Goal: Task Accomplishment & Management: Complete application form

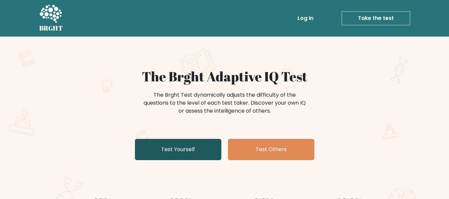
click at [181, 145] on link "Test Yourself" at bounding box center [178, 149] width 86 height 21
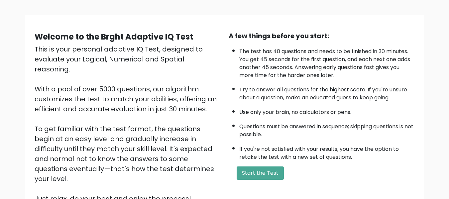
scroll to position [44, 0]
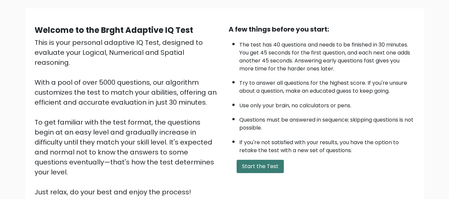
click at [270, 170] on button "Start the Test" at bounding box center [260, 166] width 47 height 13
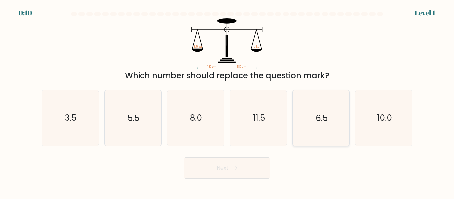
click at [332, 129] on icon "6.5" at bounding box center [321, 118] width 56 height 56
click at [227, 101] on input "e. 6.5" at bounding box center [227, 101] width 0 height 2
radio input "true"
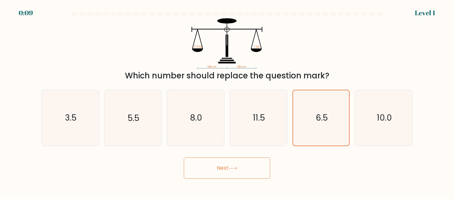
click at [244, 164] on button "Next" at bounding box center [227, 168] width 86 height 21
click at [226, 167] on button "Next" at bounding box center [227, 168] width 86 height 21
click at [224, 163] on button "Next" at bounding box center [227, 168] width 86 height 21
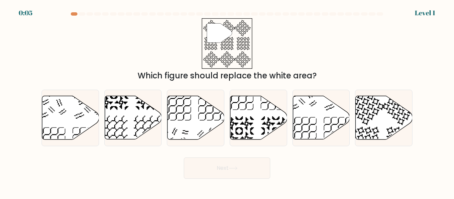
click at [224, 162] on button "Next" at bounding box center [227, 168] width 86 height 21
click at [384, 115] on icon at bounding box center [384, 118] width 57 height 44
click at [227, 101] on input "f." at bounding box center [227, 101] width 0 height 2
radio input "true"
click at [203, 164] on button "Next" at bounding box center [227, 168] width 86 height 21
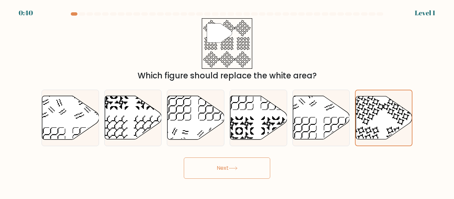
click at [203, 164] on button "Next" at bounding box center [227, 168] width 86 height 21
click at [209, 164] on button "Next" at bounding box center [227, 168] width 86 height 21
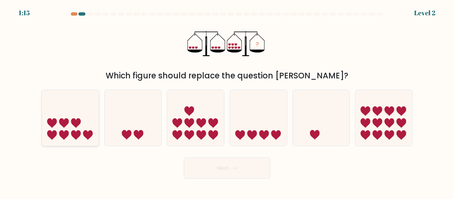
click at [84, 114] on icon at bounding box center [70, 117] width 57 height 47
click at [227, 101] on input "a." at bounding box center [227, 101] width 0 height 2
radio input "true"
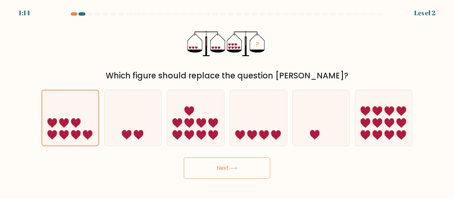
click at [243, 168] on button "Next" at bounding box center [227, 168] width 86 height 21
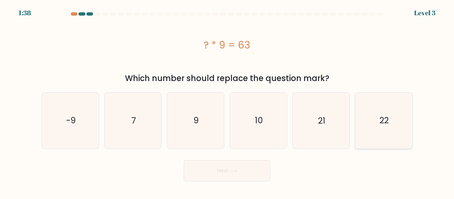
click at [368, 117] on icon "22" at bounding box center [384, 121] width 56 height 56
click at [227, 101] on input "f. 22" at bounding box center [227, 101] width 0 height 2
radio input "true"
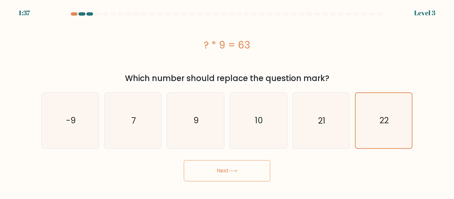
click at [213, 170] on button "Next" at bounding box center [227, 170] width 86 height 21
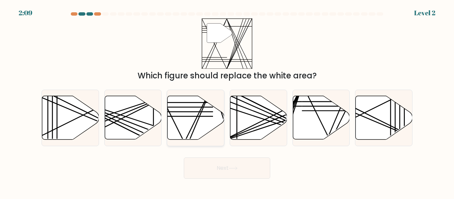
click at [193, 115] on icon at bounding box center [196, 118] width 57 height 44
click at [227, 101] on input "c." at bounding box center [227, 101] width 0 height 2
radio input "true"
click at [197, 163] on button "Next" at bounding box center [227, 168] width 86 height 21
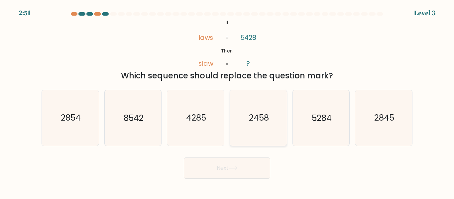
drag, startPoint x: 259, startPoint y: 115, endPoint x: 262, endPoint y: 118, distance: 4.7
click at [262, 118] on text "2458" at bounding box center [259, 118] width 20 height 12
click at [249, 175] on button "Next" at bounding box center [227, 168] width 86 height 21
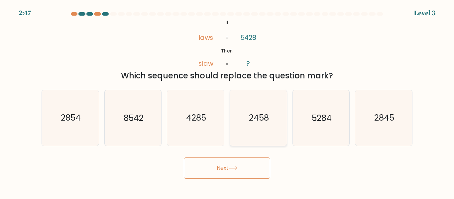
click at [256, 134] on icon "2458" at bounding box center [259, 118] width 56 height 56
click at [227, 101] on input "d. 2458" at bounding box center [227, 101] width 0 height 2
radio input "true"
click at [244, 172] on button "Next" at bounding box center [227, 168] width 86 height 21
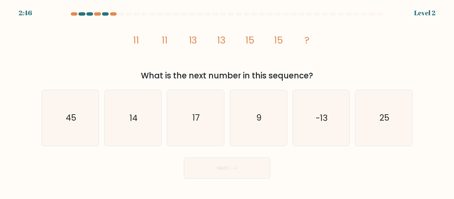
click at [244, 169] on button "Next" at bounding box center [227, 168] width 86 height 21
click at [224, 174] on button "Next" at bounding box center [227, 168] width 86 height 21
click at [187, 121] on icon "17" at bounding box center [196, 118] width 56 height 56
click at [227, 101] on input "c. 17" at bounding box center [227, 101] width 0 height 2
radio input "true"
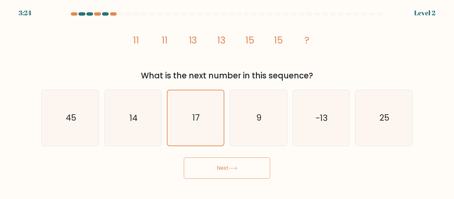
click at [205, 172] on button "Next" at bounding box center [227, 168] width 86 height 21
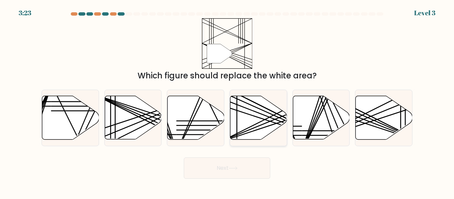
click at [250, 130] on line at bounding box center [276, 119] width 113 height 46
click at [227, 101] on input "d." at bounding box center [227, 101] width 0 height 2
radio input "true"
click at [238, 175] on button "Next" at bounding box center [227, 168] width 86 height 21
click at [238, 174] on button "Next" at bounding box center [227, 168] width 86 height 21
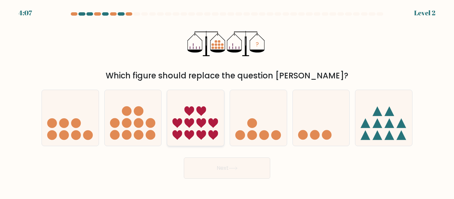
click at [178, 110] on icon at bounding box center [195, 117] width 57 height 47
click at [227, 101] on input "c." at bounding box center [227, 101] width 0 height 2
radio input "true"
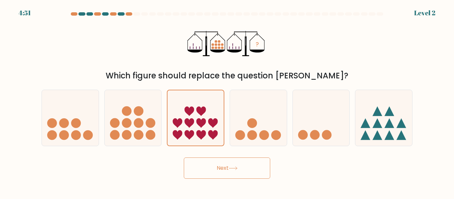
click at [222, 168] on button "Next" at bounding box center [227, 168] width 86 height 21
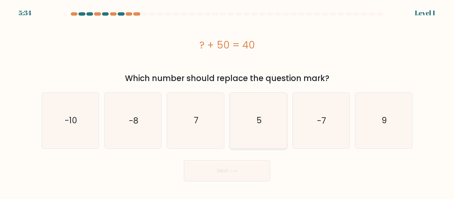
click at [251, 116] on icon "5" at bounding box center [259, 121] width 56 height 56
click at [227, 101] on input "d. 5" at bounding box center [227, 101] width 0 height 2
radio input "true"
click at [237, 165] on button "Next" at bounding box center [227, 170] width 86 height 21
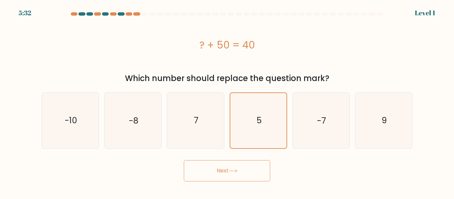
click at [236, 165] on button "Next" at bounding box center [227, 170] width 86 height 21
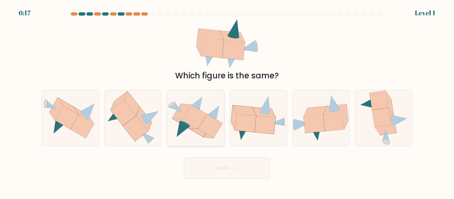
click at [206, 125] on icon at bounding box center [210, 126] width 25 height 24
click at [227, 101] on input "c." at bounding box center [227, 101] width 0 height 2
radio input "true"
click at [224, 171] on button "Next" at bounding box center [227, 168] width 86 height 21
click at [224, 168] on button "Next" at bounding box center [227, 168] width 86 height 21
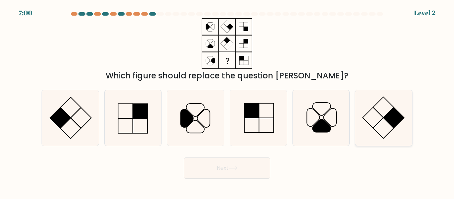
click at [373, 121] on icon at bounding box center [384, 118] width 56 height 56
click at [227, 101] on input "f." at bounding box center [227, 101] width 0 height 2
radio input "true"
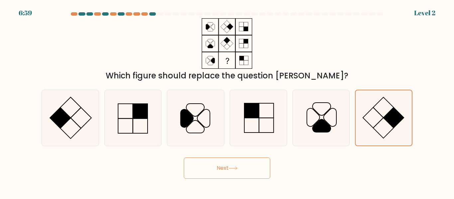
click at [254, 169] on button "Next" at bounding box center [227, 168] width 86 height 21
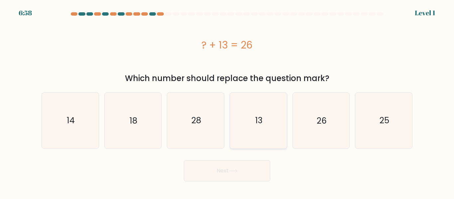
click at [239, 119] on icon "13" at bounding box center [259, 121] width 56 height 56
click at [227, 101] on input "d. 13" at bounding box center [227, 101] width 0 height 2
radio input "true"
click at [242, 168] on button "Next" at bounding box center [227, 170] width 86 height 21
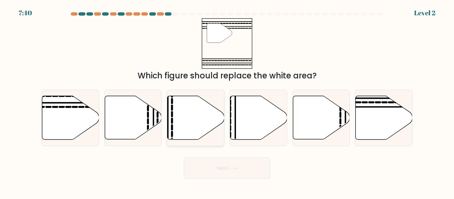
click at [197, 114] on icon at bounding box center [196, 118] width 57 height 44
click at [227, 101] on input "c." at bounding box center [227, 101] width 0 height 2
radio input "true"
click at [216, 169] on button "Next" at bounding box center [227, 168] width 86 height 21
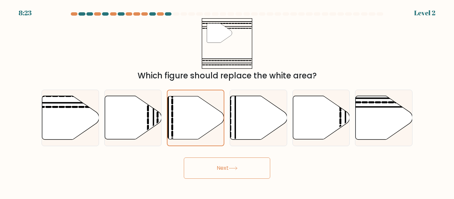
click at [216, 169] on button "Next" at bounding box center [227, 168] width 86 height 21
drag, startPoint x: 212, startPoint y: 153, endPoint x: 230, endPoint y: 132, distance: 27.3
click at [212, 144] on form at bounding box center [227, 95] width 454 height 167
click at [267, 132] on icon at bounding box center [258, 118] width 57 height 44
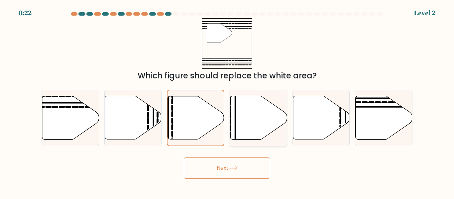
click at [227, 101] on input "d." at bounding box center [227, 101] width 0 height 2
radio input "true"
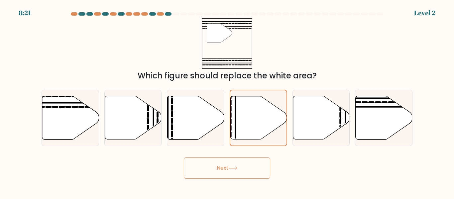
click at [258, 168] on button "Next" at bounding box center [227, 168] width 86 height 21
click at [257, 168] on button "Next" at bounding box center [227, 168] width 86 height 21
click at [244, 166] on button "Next" at bounding box center [227, 168] width 86 height 21
click at [220, 161] on button "Next" at bounding box center [227, 168] width 86 height 21
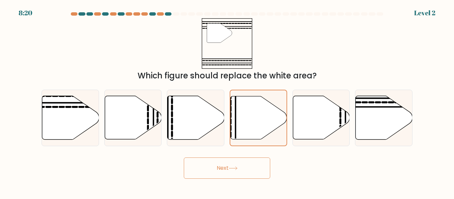
click at [220, 161] on button "Next" at bounding box center [227, 168] width 86 height 21
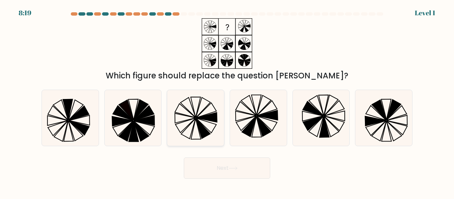
click at [199, 109] on icon at bounding box center [196, 118] width 56 height 56
click at [227, 101] on input "c." at bounding box center [227, 101] width 0 height 2
radio input "true"
click at [199, 109] on icon at bounding box center [195, 117] width 55 height 55
click at [227, 101] on input "c." at bounding box center [227, 101] width 0 height 2
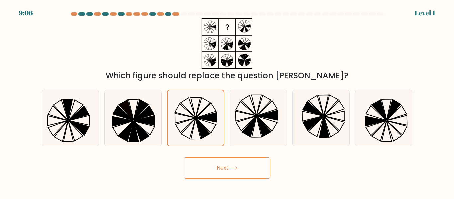
click at [219, 182] on body "9:06 Level 1" at bounding box center [227, 99] width 454 height 199
click at [219, 170] on button "Next" at bounding box center [227, 168] width 86 height 21
click at [219, 169] on button "Next" at bounding box center [227, 168] width 86 height 21
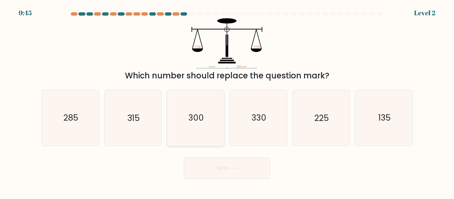
click at [209, 128] on icon "300" at bounding box center [196, 118] width 56 height 56
click at [227, 101] on input "c. 300" at bounding box center [227, 101] width 0 height 2
radio input "true"
drag, startPoint x: 209, startPoint y: 128, endPoint x: 208, endPoint y: 131, distance: 3.7
click at [208, 128] on icon "300" at bounding box center [195, 117] width 55 height 55
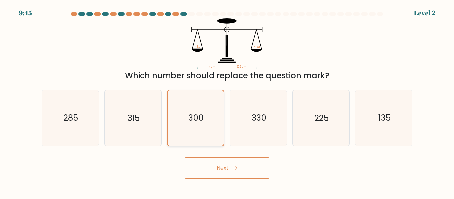
click at [227, 101] on input "c. 300" at bounding box center [227, 101] width 0 height 2
click at [215, 164] on button "Next" at bounding box center [227, 168] width 86 height 21
click at [217, 164] on button "Next" at bounding box center [227, 168] width 86 height 21
click at [215, 164] on button "Next" at bounding box center [227, 168] width 86 height 21
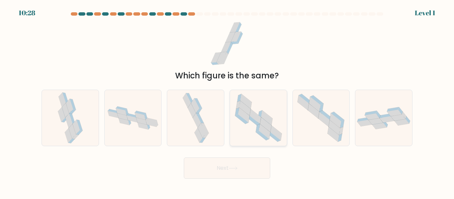
click at [261, 127] on icon at bounding box center [264, 131] width 11 height 15
click at [227, 101] on input "d." at bounding box center [227, 101] width 0 height 2
radio input "true"
drag, startPoint x: 261, startPoint y: 127, endPoint x: 258, endPoint y: 127, distance: 3.7
click at [258, 127] on icon at bounding box center [258, 117] width 55 height 55
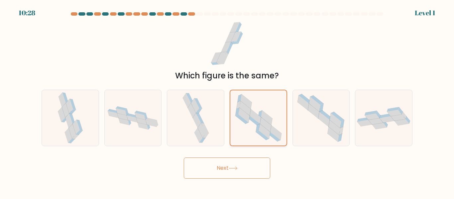
click at [227, 101] on input "d." at bounding box center [227, 101] width 0 height 2
click at [231, 171] on button "Next" at bounding box center [227, 168] width 86 height 21
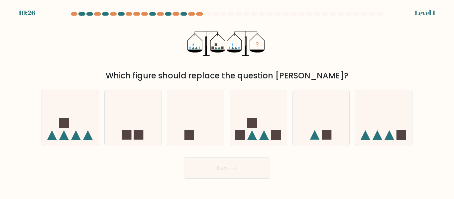
click at [231, 171] on button "Next" at bounding box center [227, 168] width 86 height 21
click at [218, 159] on button "Next" at bounding box center [227, 168] width 86 height 21
click at [212, 141] on icon at bounding box center [195, 117] width 57 height 47
click at [227, 101] on input "c." at bounding box center [227, 101] width 0 height 2
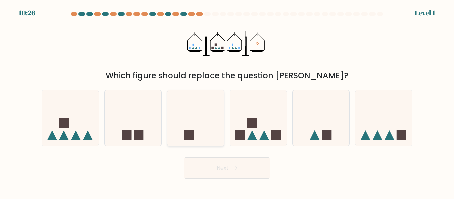
radio input "true"
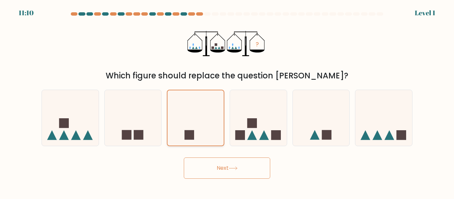
click at [209, 132] on icon at bounding box center [196, 118] width 56 height 47
click at [227, 101] on input "c." at bounding box center [227, 101] width 0 height 2
click at [209, 132] on icon at bounding box center [196, 118] width 56 height 47
click at [227, 101] on input "c." at bounding box center [227, 101] width 0 height 2
drag, startPoint x: 210, startPoint y: 151, endPoint x: 212, endPoint y: 165, distance: 14.5
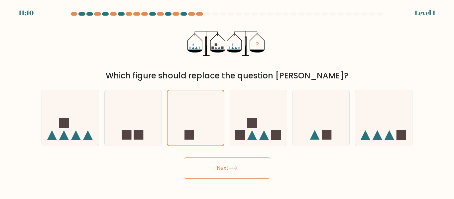
click at [212, 165] on form at bounding box center [227, 95] width 454 height 167
drag, startPoint x: 213, startPoint y: 166, endPoint x: 213, endPoint y: 170, distance: 4.0
click at [213, 170] on button "Next" at bounding box center [227, 168] width 86 height 21
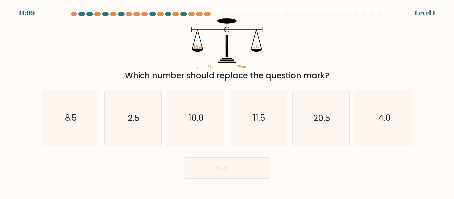
drag, startPoint x: 214, startPoint y: 170, endPoint x: 220, endPoint y: 159, distance: 12.8
click at [216, 169] on button "Next" at bounding box center [227, 168] width 86 height 21
click at [231, 119] on icon "11.5" at bounding box center [259, 118] width 56 height 56
click at [227, 101] on input "d. 11.5" at bounding box center [227, 101] width 0 height 2
radio input "true"
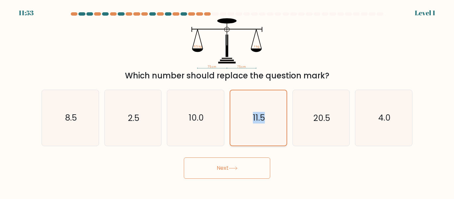
click at [230, 119] on div "11.5" at bounding box center [259, 118] width 58 height 56
click at [227, 101] on input "d. 11.5" at bounding box center [227, 101] width 0 height 2
click at [221, 168] on button "Next" at bounding box center [227, 168] width 86 height 21
click at [221, 169] on button "Next" at bounding box center [227, 168] width 86 height 21
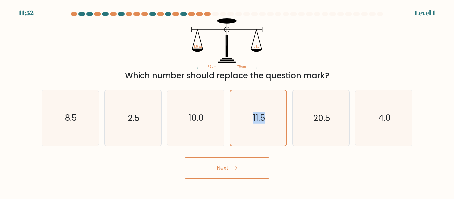
click at [219, 170] on button "Next" at bounding box center [227, 168] width 86 height 21
click at [217, 167] on button "Next" at bounding box center [227, 168] width 86 height 21
drag, startPoint x: 217, startPoint y: 167, endPoint x: 216, endPoint y: 174, distance: 7.4
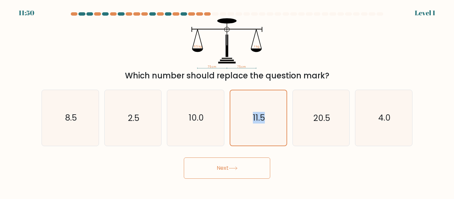
click at [216, 174] on button "Next" at bounding box center [227, 168] width 86 height 21
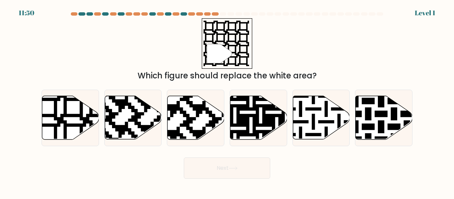
click at [216, 174] on button "Next" at bounding box center [227, 168] width 86 height 21
click at [188, 126] on icon at bounding box center [176, 94] width 103 height 103
click at [227, 101] on input "c." at bounding box center [227, 101] width 0 height 2
radio input "true"
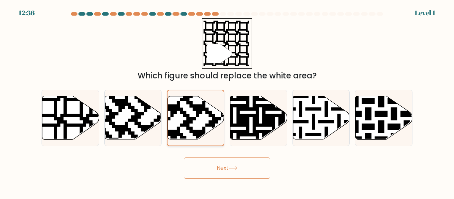
click at [188, 126] on icon at bounding box center [177, 95] width 102 height 102
click at [227, 101] on input "c." at bounding box center [227, 101] width 0 height 2
drag, startPoint x: 205, startPoint y: 160, endPoint x: 206, endPoint y: 168, distance: 8.0
click at [206, 168] on button "Next" at bounding box center [227, 168] width 86 height 21
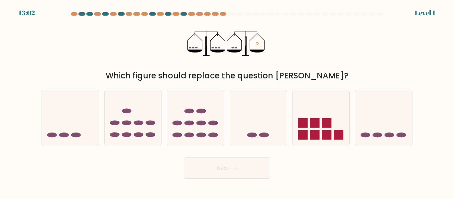
drag, startPoint x: 206, startPoint y: 168, endPoint x: 143, endPoint y: 42, distance: 140.9
click at [143, 42] on div "? Which figure should replace the question mark?" at bounding box center [227, 49] width 379 height 63
drag, startPoint x: 240, startPoint y: 124, endPoint x: 244, endPoint y: 124, distance: 3.7
click at [244, 124] on icon at bounding box center [258, 117] width 57 height 47
click at [227, 101] on input "d." at bounding box center [227, 101] width 0 height 2
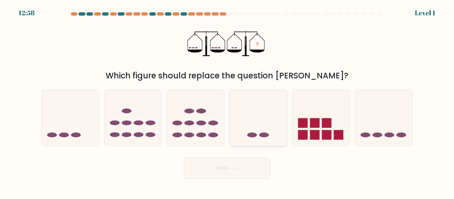
radio input "true"
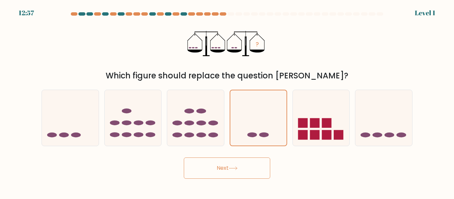
click at [244, 172] on button "Next" at bounding box center [227, 168] width 86 height 21
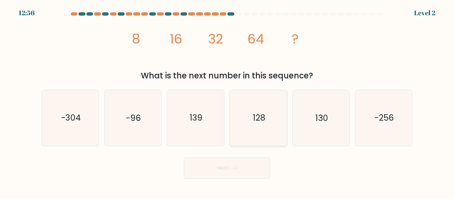
click at [245, 120] on icon "128" at bounding box center [259, 118] width 56 height 56
click at [227, 101] on input "d. 128" at bounding box center [227, 101] width 0 height 2
radio input "true"
click at [238, 172] on button "Next" at bounding box center [227, 168] width 86 height 21
click at [238, 173] on button "Next" at bounding box center [227, 168] width 86 height 21
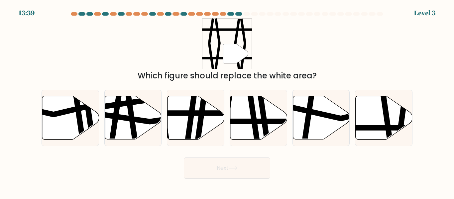
click at [236, 173] on button "Next" at bounding box center [227, 168] width 86 height 21
click at [253, 117] on icon at bounding box center [253, 142] width 8 height 114
click at [227, 101] on input "d." at bounding box center [227, 101] width 0 height 2
radio input "true"
click at [387, 122] on icon at bounding box center [387, 96] width 8 height 114
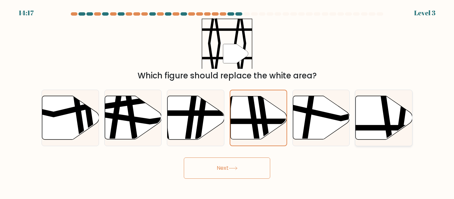
click at [227, 101] on input "f." at bounding box center [227, 101] width 0 height 2
radio input "true"
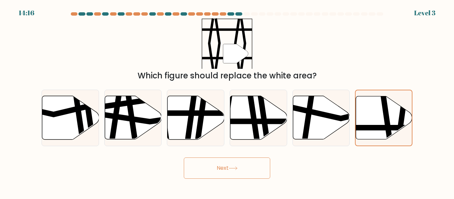
click at [240, 166] on button "Next" at bounding box center [227, 168] width 86 height 21
drag, startPoint x: 240, startPoint y: 166, endPoint x: 238, endPoint y: 169, distance: 3.9
click at [238, 169] on button "Next" at bounding box center [227, 168] width 86 height 21
click at [238, 169] on icon at bounding box center [233, 169] width 9 height 4
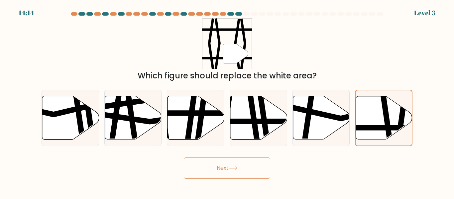
click at [238, 169] on icon at bounding box center [233, 169] width 9 height 4
click at [238, 168] on icon at bounding box center [233, 169] width 9 height 4
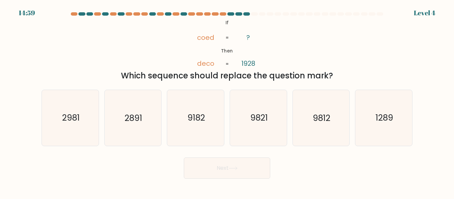
click at [238, 168] on icon at bounding box center [233, 169] width 9 height 4
click at [210, 132] on icon "9182" at bounding box center [196, 118] width 56 height 56
click at [227, 101] on input "c. 9182" at bounding box center [227, 101] width 0 height 2
radio input "true"
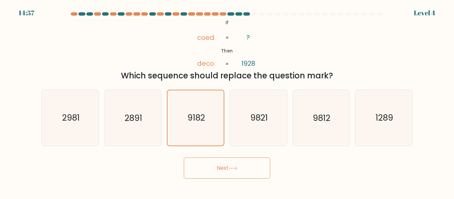
click at [217, 164] on button "Next" at bounding box center [227, 168] width 86 height 21
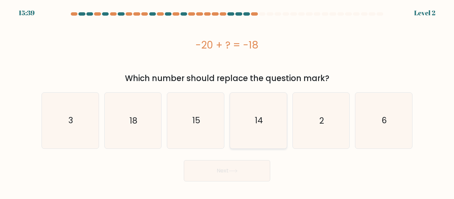
click at [245, 132] on icon "14" at bounding box center [259, 121] width 56 height 56
click at [227, 101] on input "d. 14" at bounding box center [227, 101] width 0 height 2
radio input "true"
click at [234, 167] on button "Next" at bounding box center [227, 170] width 86 height 21
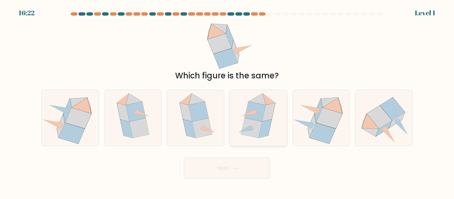
click at [240, 129] on icon at bounding box center [258, 118] width 48 height 56
click at [227, 101] on input "d." at bounding box center [227, 101] width 0 height 2
radio input "true"
drag, startPoint x: 234, startPoint y: 166, endPoint x: 233, endPoint y: 174, distance: 8.3
click at [233, 174] on button "Next" at bounding box center [227, 168] width 86 height 21
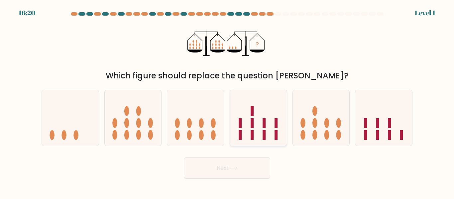
click at [243, 131] on icon at bounding box center [258, 117] width 57 height 47
click at [227, 101] on input "d." at bounding box center [227, 101] width 0 height 2
radio input "true"
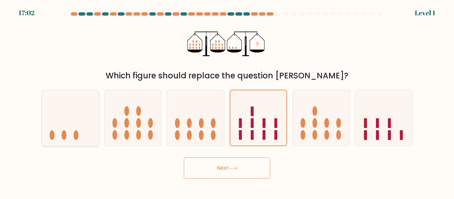
click at [84, 127] on icon at bounding box center [70, 117] width 57 height 47
click at [227, 101] on input "a." at bounding box center [227, 101] width 0 height 2
radio input "true"
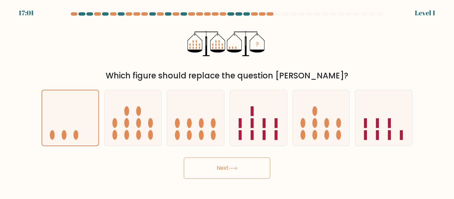
click at [231, 174] on button "Next" at bounding box center [227, 168] width 86 height 21
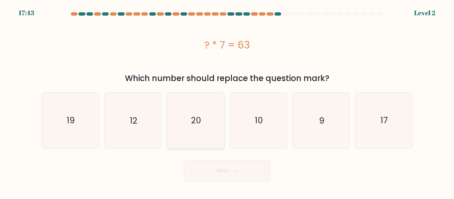
click at [207, 127] on icon "20" at bounding box center [196, 121] width 56 height 56
click at [227, 101] on input "c. 20" at bounding box center [227, 101] width 0 height 2
radio input "true"
click at [255, 168] on button "Next" at bounding box center [227, 170] width 86 height 21
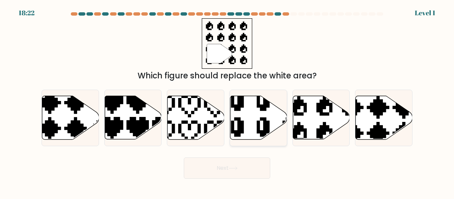
click at [257, 124] on icon at bounding box center [276, 140] width 90 height 96
click at [227, 101] on input "d." at bounding box center [227, 101] width 0 height 2
radio input "true"
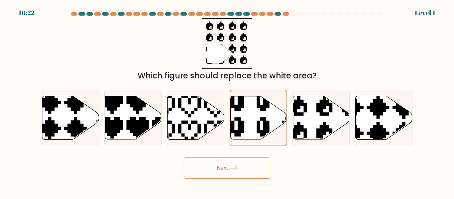
click at [257, 162] on button "Next" at bounding box center [227, 168] width 86 height 21
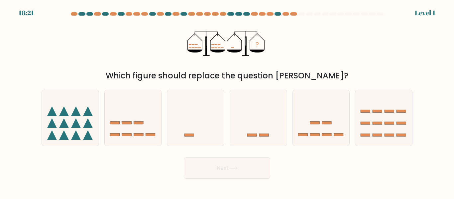
click at [257, 162] on button "Next" at bounding box center [227, 168] width 86 height 21
click at [318, 124] on rect at bounding box center [315, 123] width 10 height 3
click at [227, 101] on input "e." at bounding box center [227, 101] width 0 height 2
radio input "true"
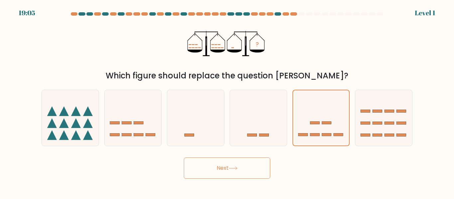
click at [251, 160] on button "Next" at bounding box center [227, 168] width 86 height 21
drag, startPoint x: 251, startPoint y: 160, endPoint x: 250, endPoint y: 167, distance: 7.1
click at [250, 167] on button "Next" at bounding box center [227, 168] width 86 height 21
click at [186, 112] on icon at bounding box center [195, 117] width 57 height 47
click at [227, 101] on input "c." at bounding box center [227, 101] width 0 height 2
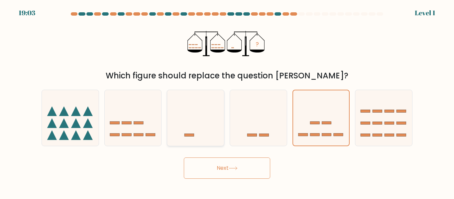
radio input "true"
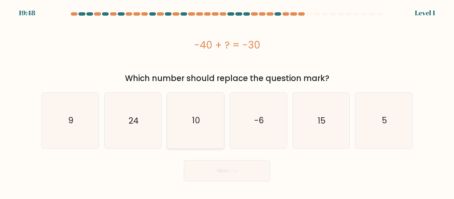
click at [198, 112] on icon "10" at bounding box center [196, 121] width 56 height 56
click at [227, 101] on input "c. 10" at bounding box center [227, 101] width 0 height 2
radio input "true"
drag, startPoint x: 210, startPoint y: 162, endPoint x: 211, endPoint y: 167, distance: 5.7
click at [211, 167] on button "Next" at bounding box center [227, 170] width 86 height 21
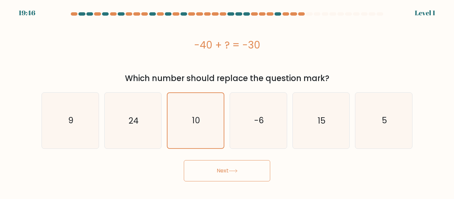
click at [211, 167] on button "Next" at bounding box center [227, 170] width 86 height 21
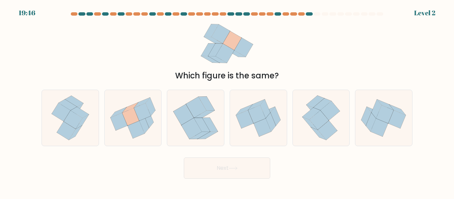
click at [204, 181] on body "19:46 Level 2" at bounding box center [227, 99] width 454 height 199
click at [202, 126] on icon at bounding box center [202, 125] width 16 height 14
click at [227, 101] on input "c." at bounding box center [227, 101] width 0 height 2
radio input "true"
drag, startPoint x: 206, startPoint y: 162, endPoint x: 207, endPoint y: 165, distance: 3.8
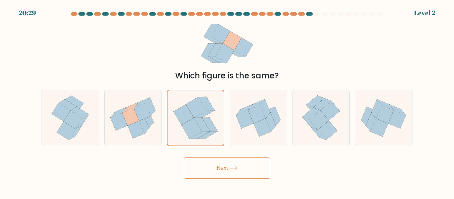
click at [207, 165] on button "Next" at bounding box center [227, 168] width 86 height 21
drag, startPoint x: 207, startPoint y: 165, endPoint x: 207, endPoint y: 169, distance: 4.0
click at [207, 169] on button "Next" at bounding box center [227, 168] width 86 height 21
click at [206, 164] on button "Next" at bounding box center [227, 168] width 86 height 21
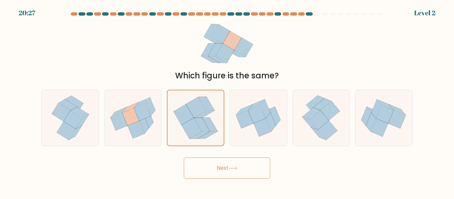
click at [206, 164] on button "Next" at bounding box center [227, 168] width 86 height 21
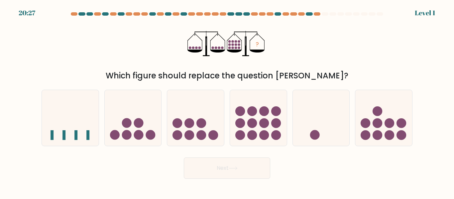
click at [206, 164] on button "Next" at bounding box center [227, 168] width 86 height 21
click at [276, 152] on form at bounding box center [227, 95] width 454 height 167
click at [271, 133] on icon at bounding box center [258, 117] width 57 height 47
click at [227, 101] on input "d." at bounding box center [227, 101] width 0 height 2
radio input "true"
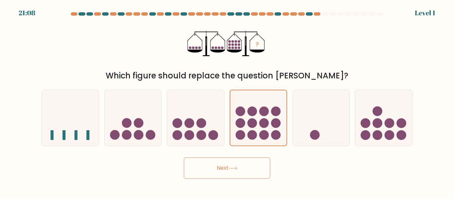
click at [259, 166] on button "Next" at bounding box center [227, 168] width 86 height 21
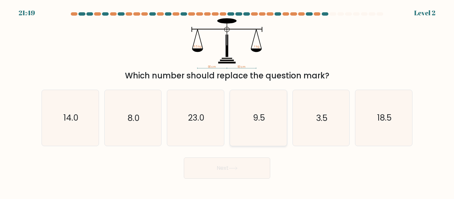
click at [278, 135] on icon "9.5" at bounding box center [259, 118] width 56 height 56
click at [227, 101] on input "d. 9.5" at bounding box center [227, 101] width 0 height 2
radio input "true"
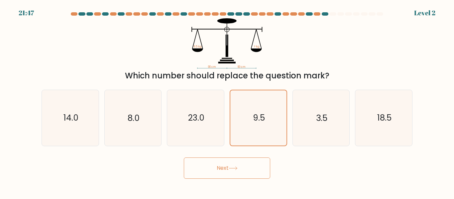
click at [256, 171] on button "Next" at bounding box center [227, 168] width 86 height 21
drag, startPoint x: 256, startPoint y: 171, endPoint x: 255, endPoint y: 182, distance: 11.0
click at [255, 179] on body "21:47 Level 2" at bounding box center [227, 99] width 454 height 199
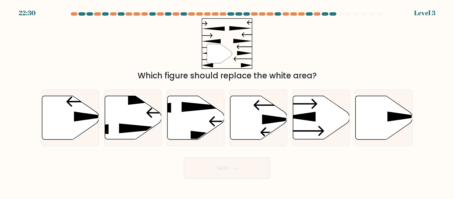
drag, startPoint x: 273, startPoint y: 127, endPoint x: 278, endPoint y: 215, distance: 87.9
click at [278, 199] on html "22:30 Level 3" at bounding box center [227, 99] width 454 height 199
click at [319, 122] on icon at bounding box center [321, 118] width 57 height 44
click at [227, 101] on input "e." at bounding box center [227, 101] width 0 height 2
radio input "true"
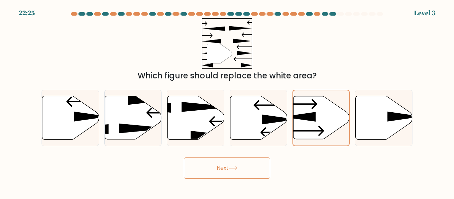
click at [221, 163] on button "Next" at bounding box center [227, 168] width 86 height 21
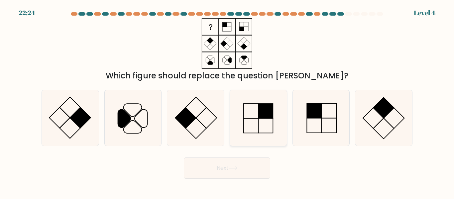
click at [256, 105] on icon at bounding box center [259, 118] width 56 height 56
click at [227, 101] on input "d." at bounding box center [227, 101] width 0 height 2
radio input "true"
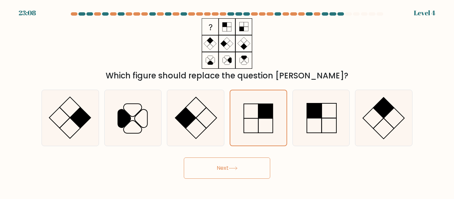
click at [237, 169] on icon at bounding box center [233, 168] width 8 height 3
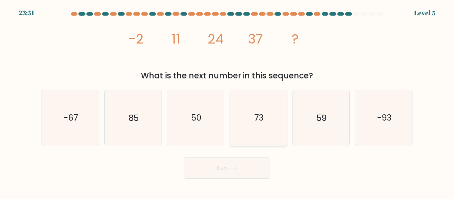
click at [254, 131] on icon "73" at bounding box center [259, 118] width 56 height 56
click at [227, 101] on input "d. 73" at bounding box center [227, 101] width 0 height 2
radio input "true"
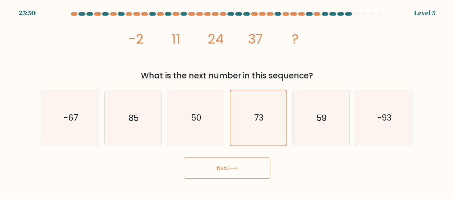
click at [251, 164] on button "Next" at bounding box center [227, 168] width 86 height 21
click at [248, 159] on button "Next" at bounding box center [227, 168] width 86 height 21
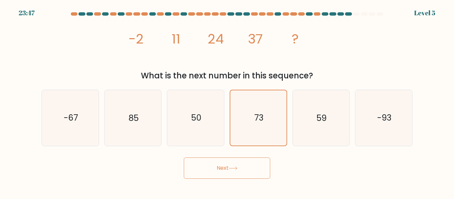
click at [248, 159] on button "Next" at bounding box center [227, 168] width 86 height 21
drag, startPoint x: 248, startPoint y: 159, endPoint x: 247, endPoint y: 166, distance: 6.7
click at [247, 166] on button "Next" at bounding box center [227, 168] width 86 height 21
click at [246, 166] on button "Next" at bounding box center [227, 168] width 86 height 21
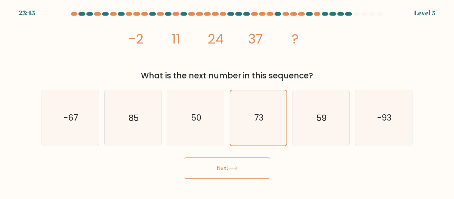
click at [246, 166] on button "Next" at bounding box center [227, 168] width 86 height 21
drag, startPoint x: 240, startPoint y: 167, endPoint x: 273, endPoint y: 215, distance: 58.3
click at [273, 199] on html "23:44 Level 5" at bounding box center [227, 99] width 454 height 199
click at [244, 172] on button "Next" at bounding box center [227, 168] width 86 height 21
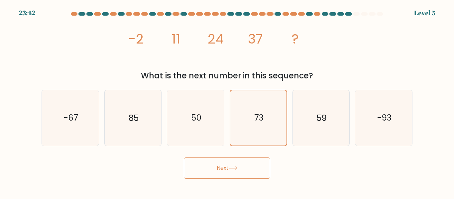
drag, startPoint x: 244, startPoint y: 167, endPoint x: 248, endPoint y: 184, distance: 17.4
click at [248, 184] on body "23:42 Level 5" at bounding box center [227, 99] width 454 height 199
click at [238, 167] on icon at bounding box center [233, 169] width 9 height 4
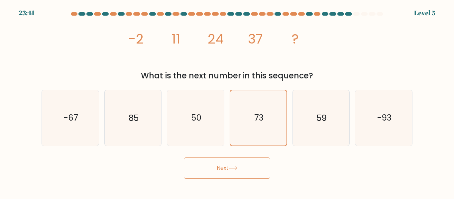
drag, startPoint x: 238, startPoint y: 166, endPoint x: 237, endPoint y: 171, distance: 4.8
click at [237, 171] on button "Next" at bounding box center [227, 168] width 86 height 21
drag, startPoint x: 229, startPoint y: 168, endPoint x: 228, endPoint y: 174, distance: 6.1
click at [228, 174] on div "Next" at bounding box center [227, 166] width 379 height 25
click at [238, 167] on icon at bounding box center [233, 169] width 9 height 4
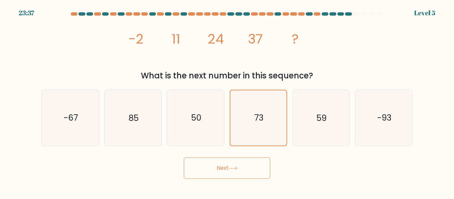
click at [238, 167] on icon at bounding box center [233, 169] width 9 height 4
click at [241, 116] on icon "73" at bounding box center [258, 117] width 55 height 55
click at [227, 101] on input "d. 73" at bounding box center [227, 101] width 0 height 2
click at [238, 117] on icon "73" at bounding box center [258, 117] width 55 height 55
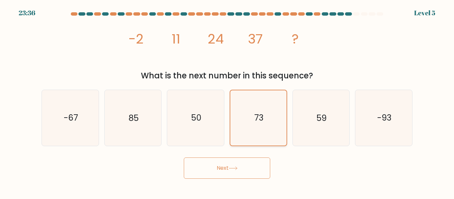
click at [227, 101] on input "d. 73" at bounding box center [227, 101] width 0 height 2
drag, startPoint x: 238, startPoint y: 117, endPoint x: 255, endPoint y: 121, distance: 16.9
click at [242, 118] on icon "73" at bounding box center [258, 117] width 55 height 55
click at [227, 101] on input "d. 73" at bounding box center [227, 101] width 0 height 2
click at [264, 122] on icon "73" at bounding box center [258, 117] width 55 height 55
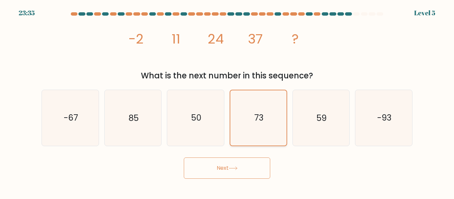
click at [227, 101] on input "d. 73" at bounding box center [227, 101] width 0 height 2
click at [251, 172] on button "Next" at bounding box center [227, 168] width 86 height 21
click at [242, 168] on button "Next" at bounding box center [227, 168] width 86 height 21
click at [240, 167] on button "Next" at bounding box center [227, 168] width 86 height 21
click at [236, 166] on button "Next" at bounding box center [227, 168] width 86 height 21
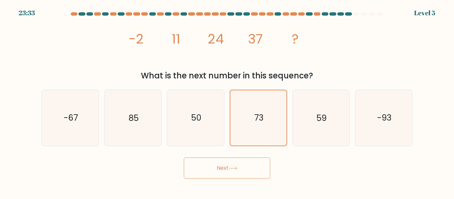
click at [235, 166] on button "Next" at bounding box center [227, 168] width 86 height 21
click at [230, 165] on button "Next" at bounding box center [227, 168] width 86 height 21
click at [229, 165] on button "Next" at bounding box center [227, 168] width 86 height 21
click at [225, 165] on button "Next" at bounding box center [227, 168] width 86 height 21
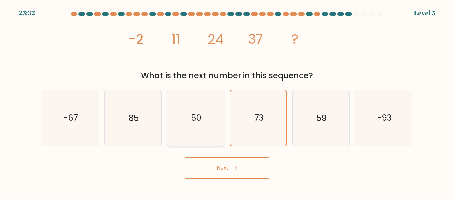
click at [194, 118] on text "50" at bounding box center [196, 118] width 10 height 12
click at [227, 101] on input "c. 50" at bounding box center [227, 101] width 0 height 2
radio input "true"
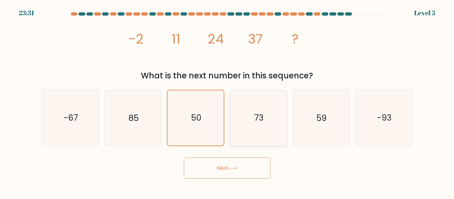
click at [246, 125] on icon "73" at bounding box center [259, 118] width 56 height 56
click at [227, 101] on input "d. 73" at bounding box center [227, 101] width 0 height 2
radio input "true"
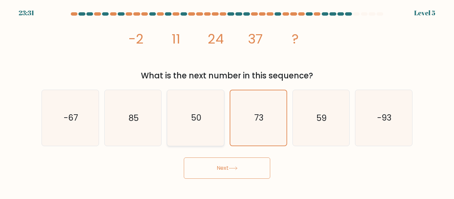
click at [198, 120] on text "50" at bounding box center [196, 118] width 10 height 12
click at [227, 101] on input "c. 50" at bounding box center [227, 101] width 0 height 2
radio input "true"
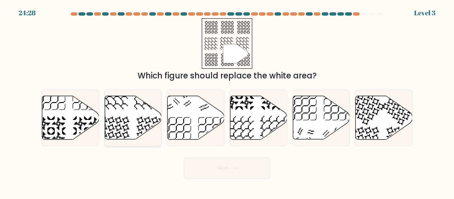
click at [129, 110] on icon at bounding box center [133, 118] width 57 height 44
click at [227, 101] on input "b." at bounding box center [227, 101] width 0 height 2
radio input "true"
click at [215, 169] on button "Next" at bounding box center [227, 168] width 86 height 21
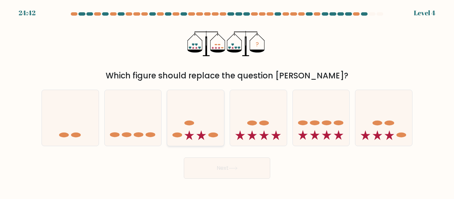
click at [184, 124] on icon at bounding box center [195, 117] width 57 height 47
click at [227, 101] on input "c." at bounding box center [227, 101] width 0 height 2
radio input "true"
click at [224, 169] on button "Next" at bounding box center [227, 168] width 86 height 21
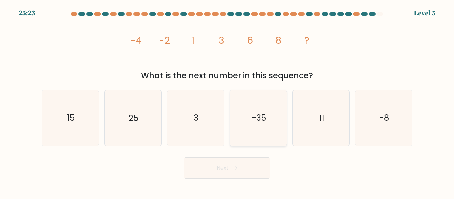
click at [251, 109] on icon "-35" at bounding box center [259, 118] width 56 height 56
click at [227, 101] on input "d. -35" at bounding box center [227, 101] width 0 height 2
radio input "true"
click at [260, 164] on button "Next" at bounding box center [227, 168] width 86 height 21
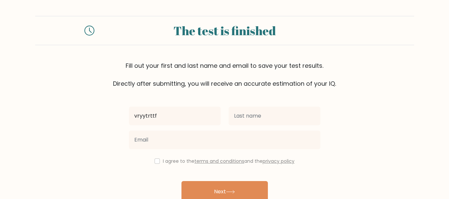
type input "vryytrttf"
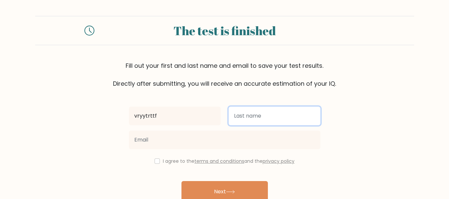
click at [239, 123] on input "text" at bounding box center [275, 116] width 92 height 19
type input "ygxur5yty"
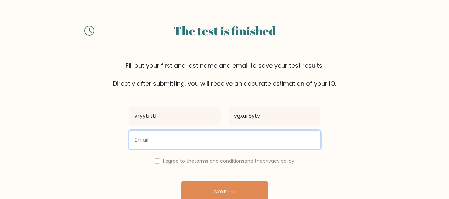
click at [236, 140] on input "email" at bounding box center [224, 140] width 191 height 19
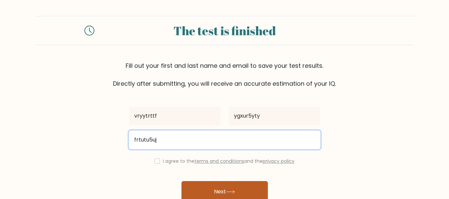
type input "frtutu5uj"
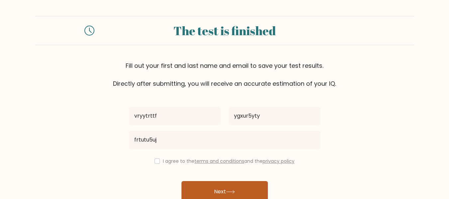
click at [261, 187] on button "Next" at bounding box center [224, 191] width 86 height 21
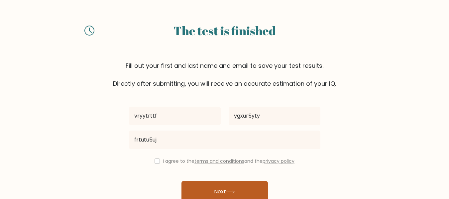
click at [261, 187] on button "Next" at bounding box center [224, 191] width 86 height 21
